Goal: Register for event/course

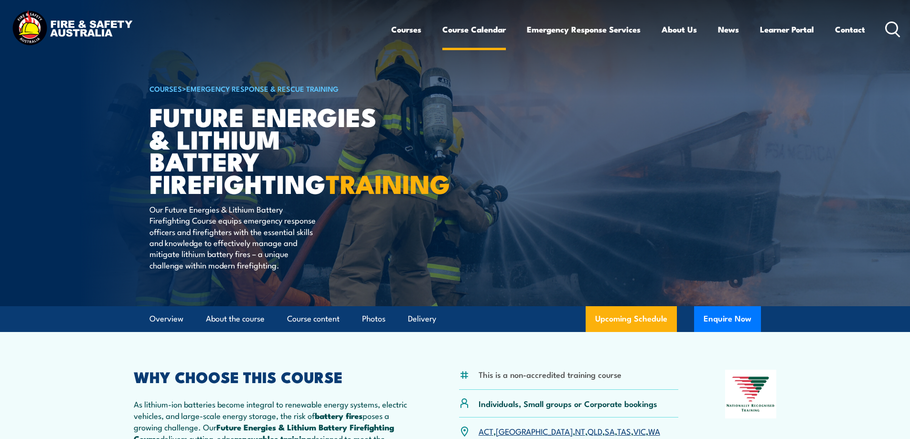
click at [463, 28] on link "Course Calendar" at bounding box center [475, 29] width 64 height 25
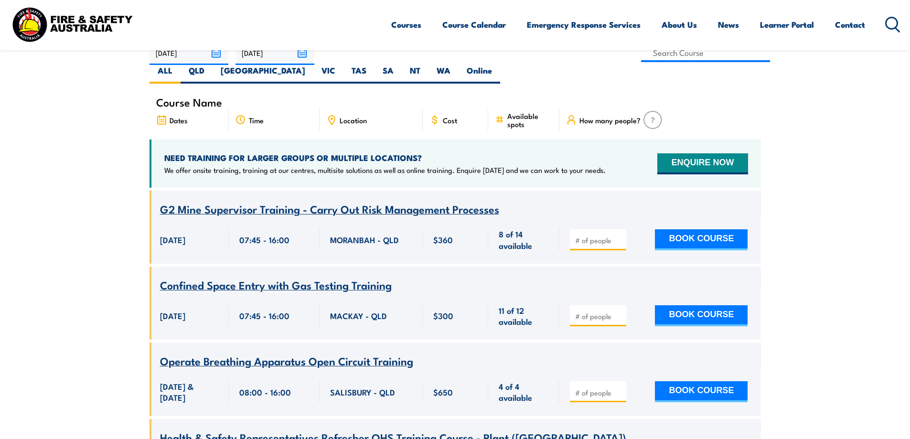
scroll to position [287, 0]
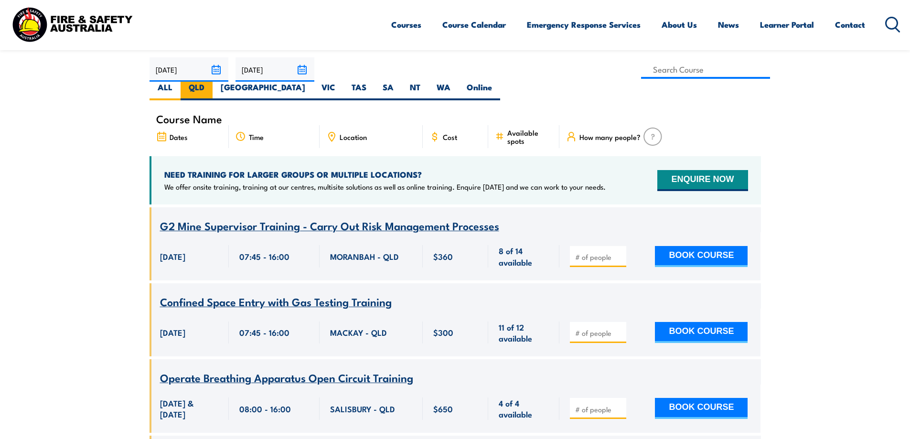
click at [213, 82] on label "QLD" at bounding box center [197, 91] width 32 height 19
click at [211, 82] on input "QLD" at bounding box center [208, 85] width 6 height 6
radio input "true"
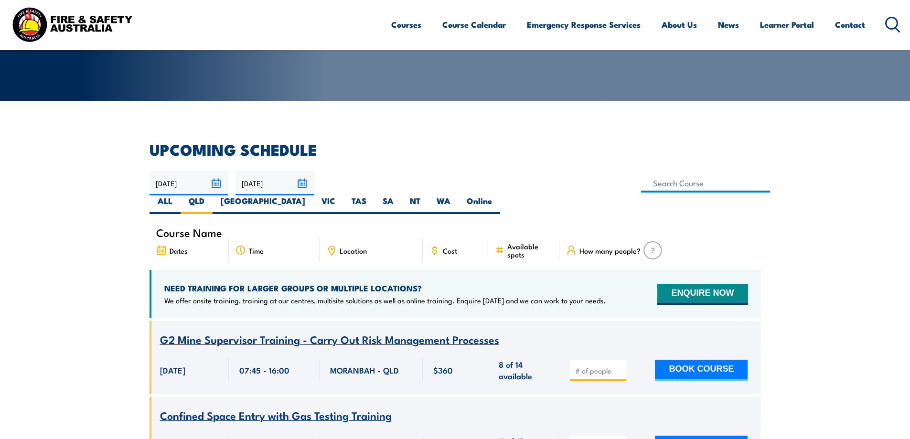
scroll to position [172, 0]
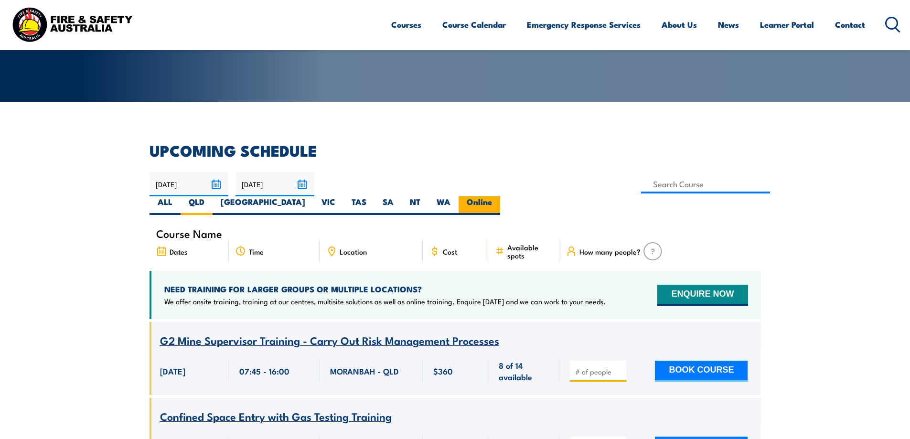
click at [500, 196] on label "Online" at bounding box center [480, 205] width 42 height 19
click at [498, 196] on input "Online" at bounding box center [495, 199] width 6 height 6
radio input "true"
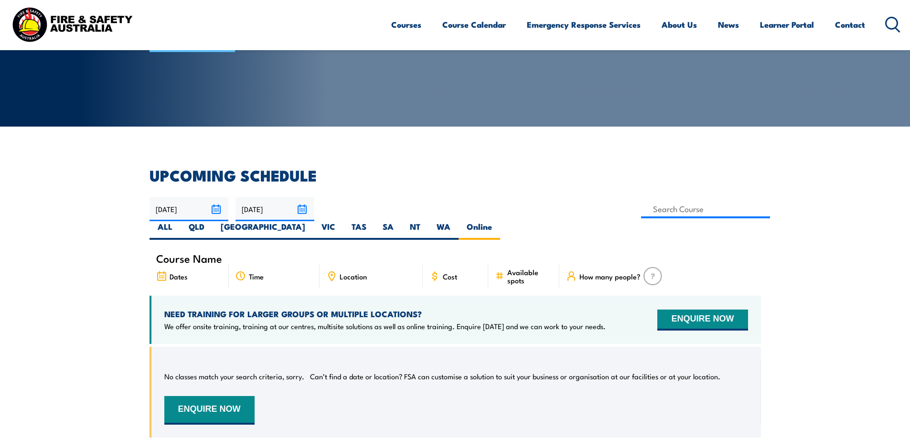
scroll to position [124, 0]
